Goal: Information Seeking & Learning: Learn about a topic

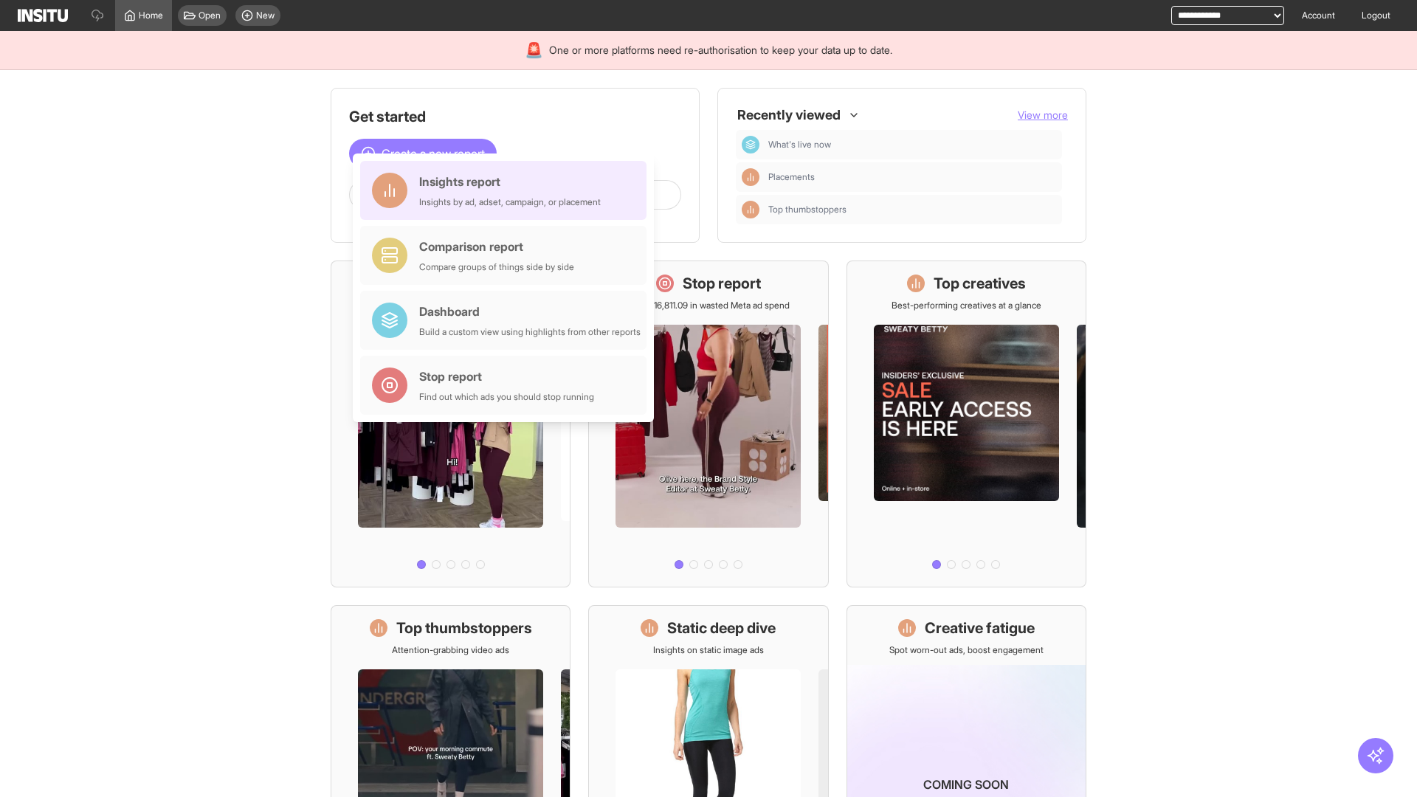
click at [507, 190] on div "Insights report Insights by ad, adset, campaign, or placement" at bounding box center [510, 190] width 182 height 35
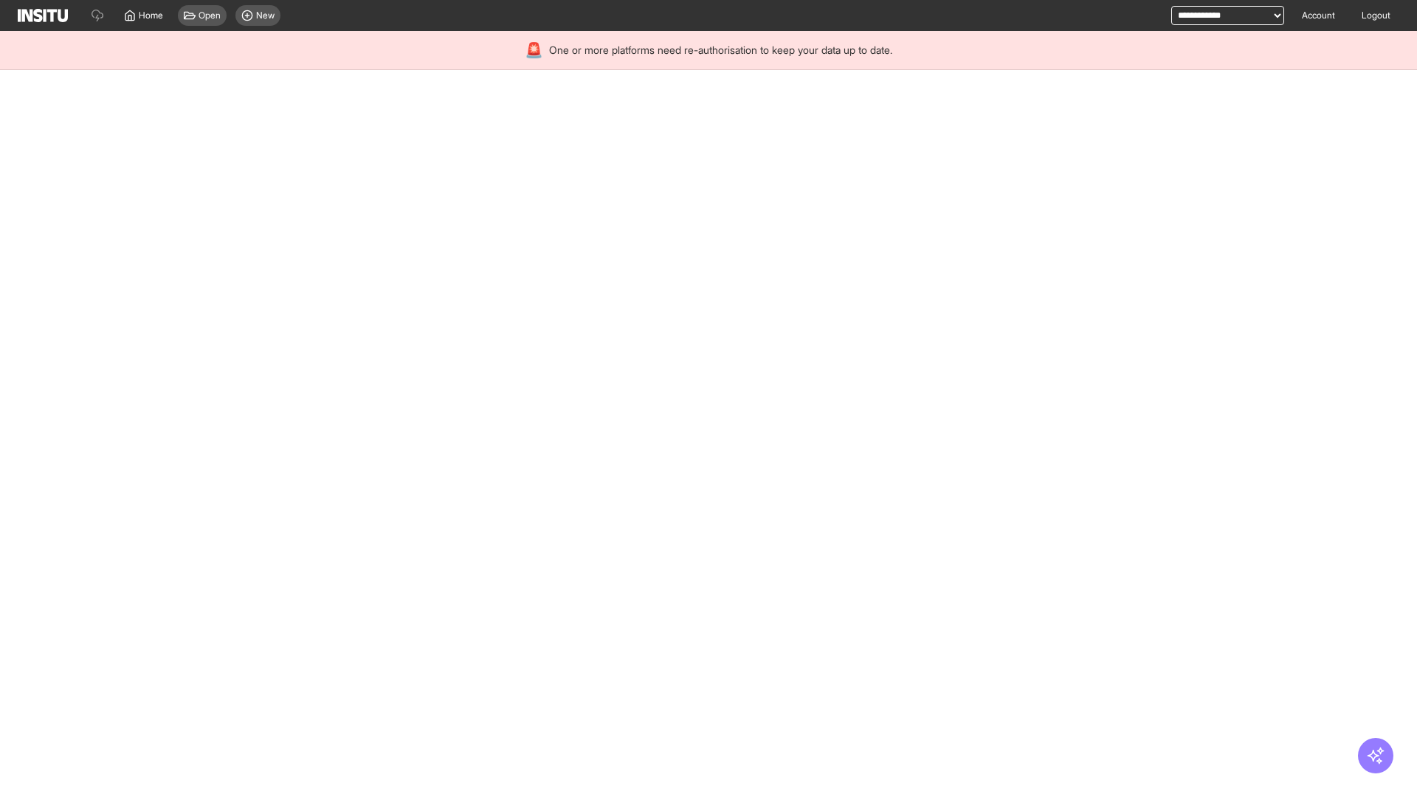
select select "**"
